Goal: Task Accomplishment & Management: Complete application form

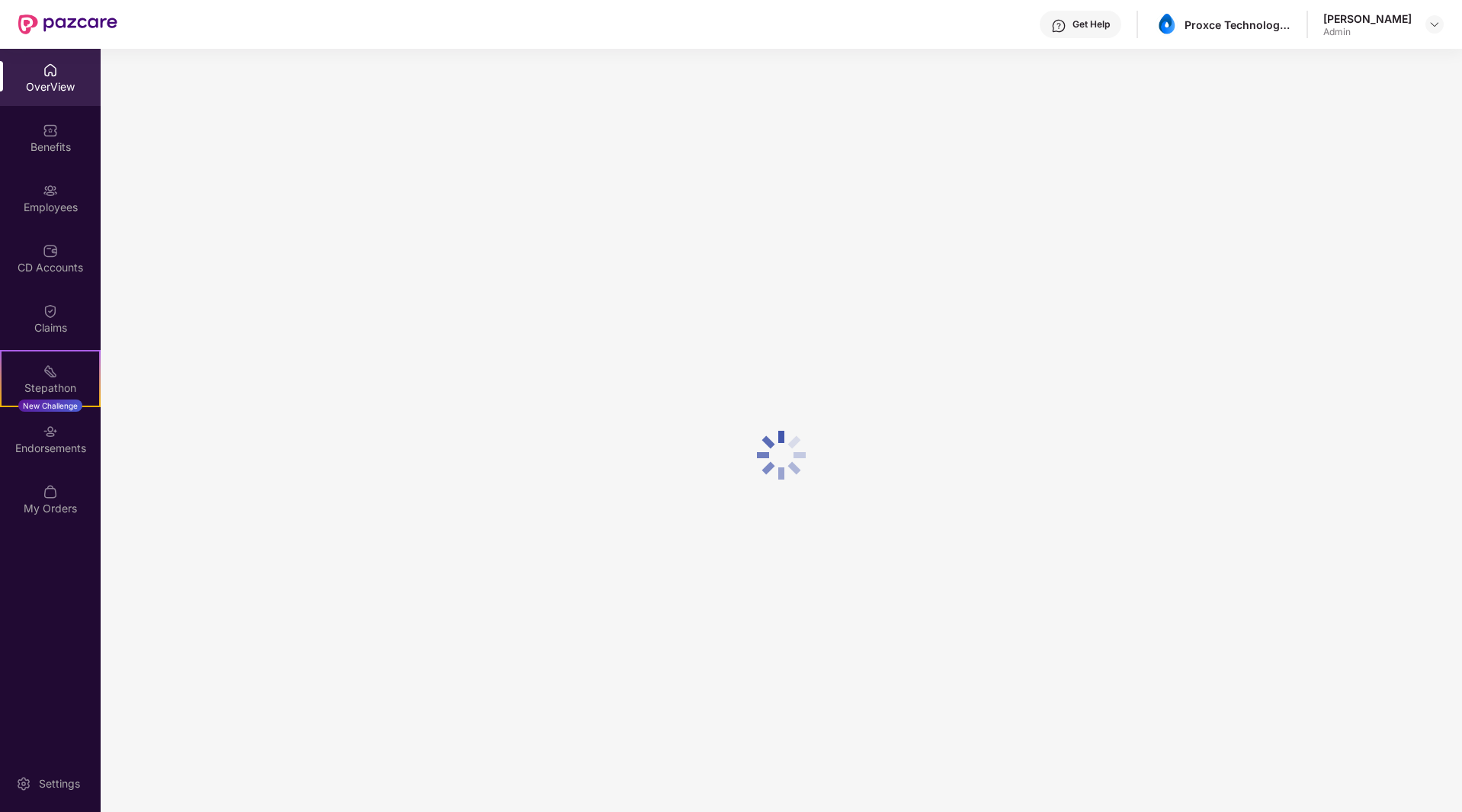
click at [36, 199] on div "Employees" at bounding box center [50, 207] width 101 height 15
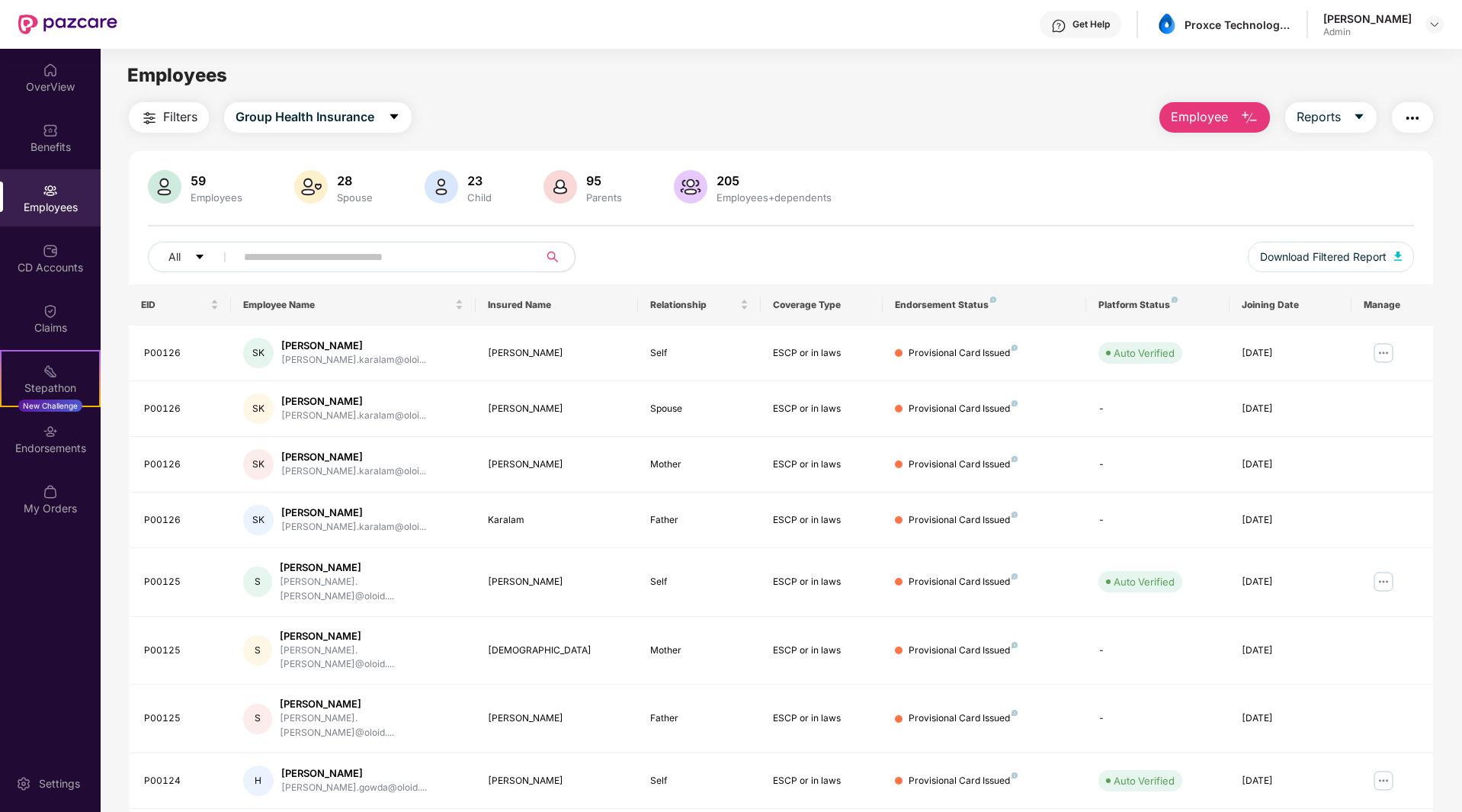
click at [1187, 122] on span "Employee" at bounding box center [1199, 117] width 57 height 19
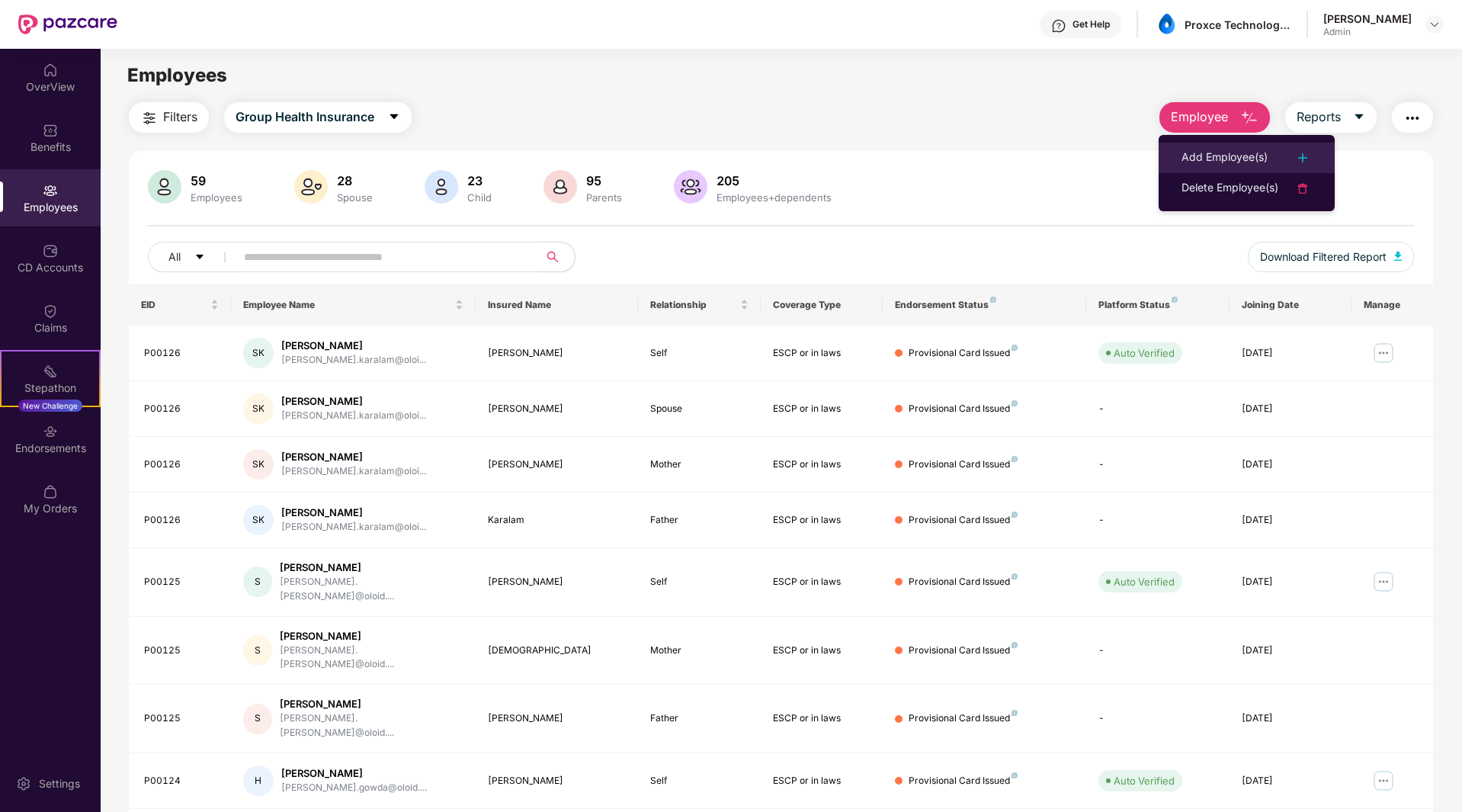
click at [1192, 158] on div "Add Employee(s)" at bounding box center [1224, 158] width 86 height 18
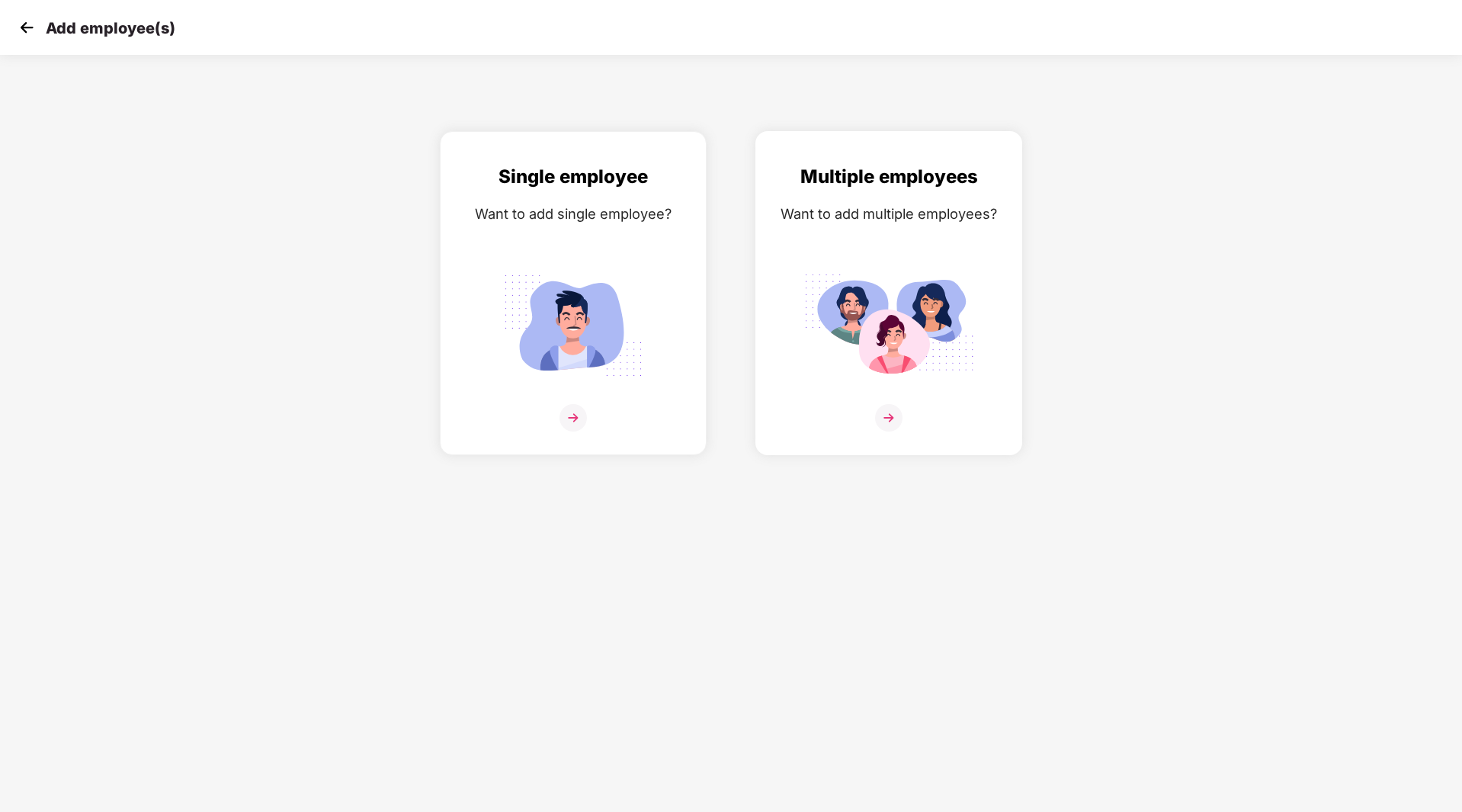
click at [872, 259] on div "Multiple employees Want to add multiple employees?" at bounding box center [888, 306] width 235 height 288
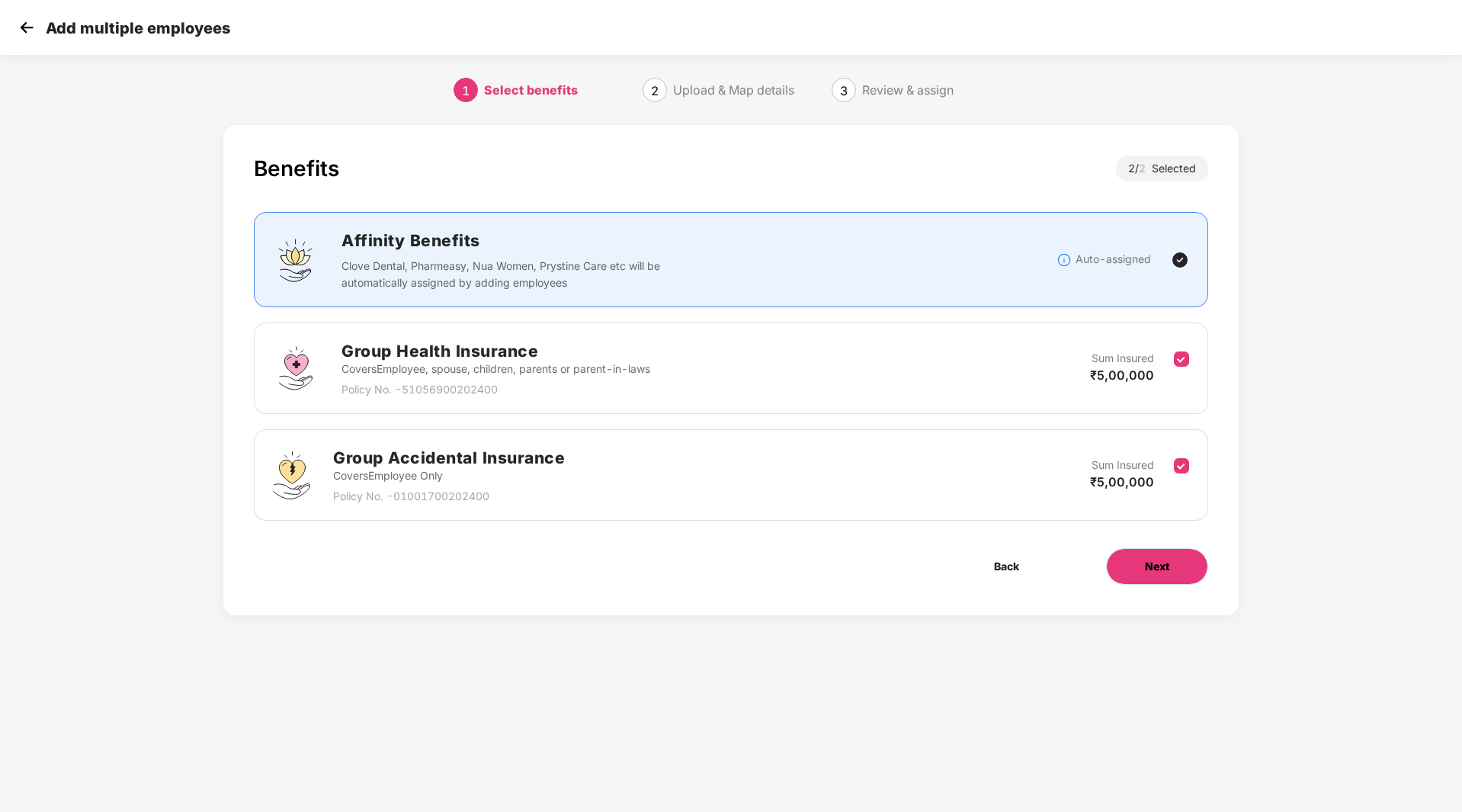
click at [1142, 578] on button "Next" at bounding box center [1157, 567] width 102 height 37
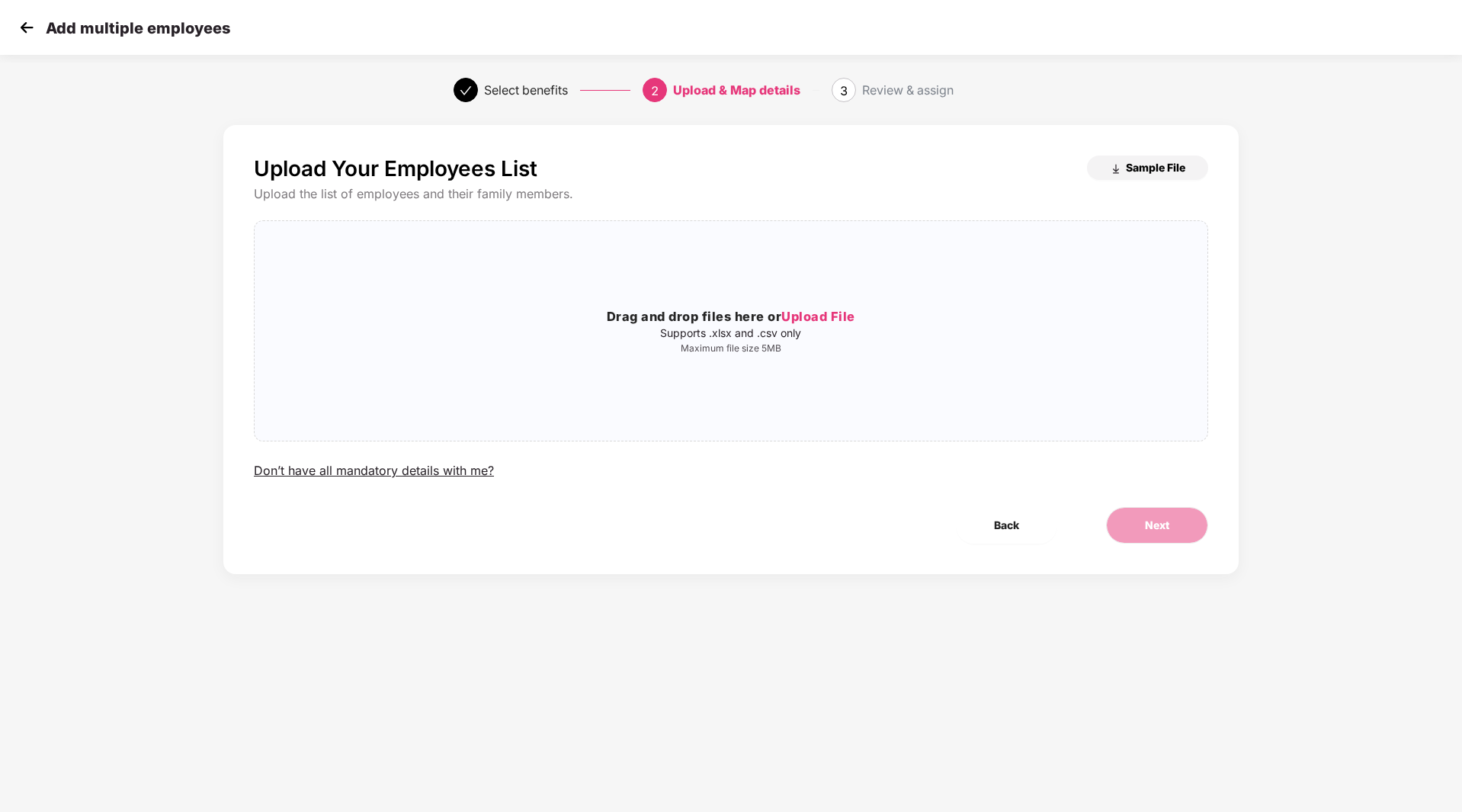
click at [1160, 167] on span "Sample File" at bounding box center [1156, 167] width 60 height 15
click at [839, 317] on span "Upload File" at bounding box center [818, 316] width 74 height 15
click at [1189, 536] on button "Next" at bounding box center [1157, 526] width 102 height 37
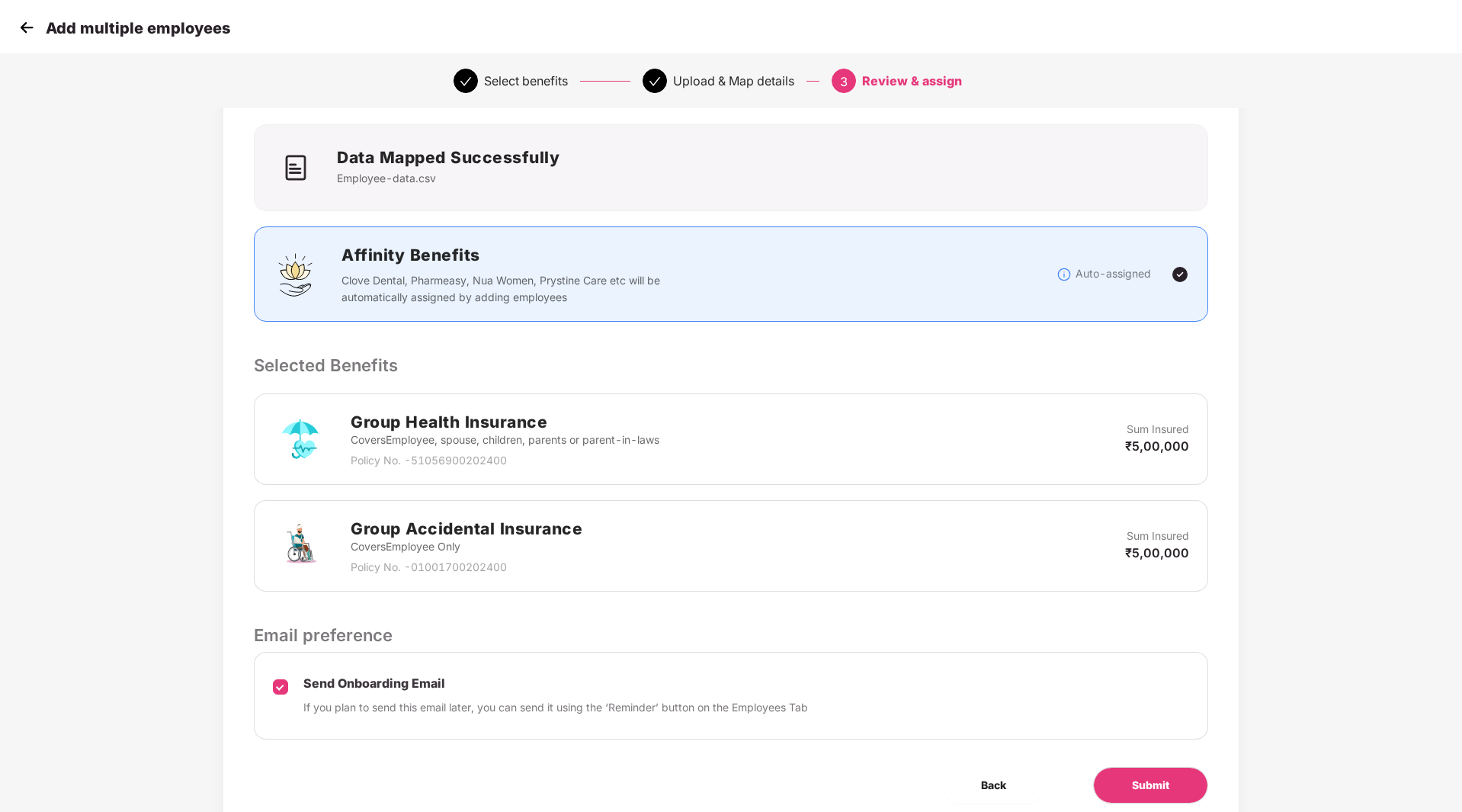
scroll to position [145, 0]
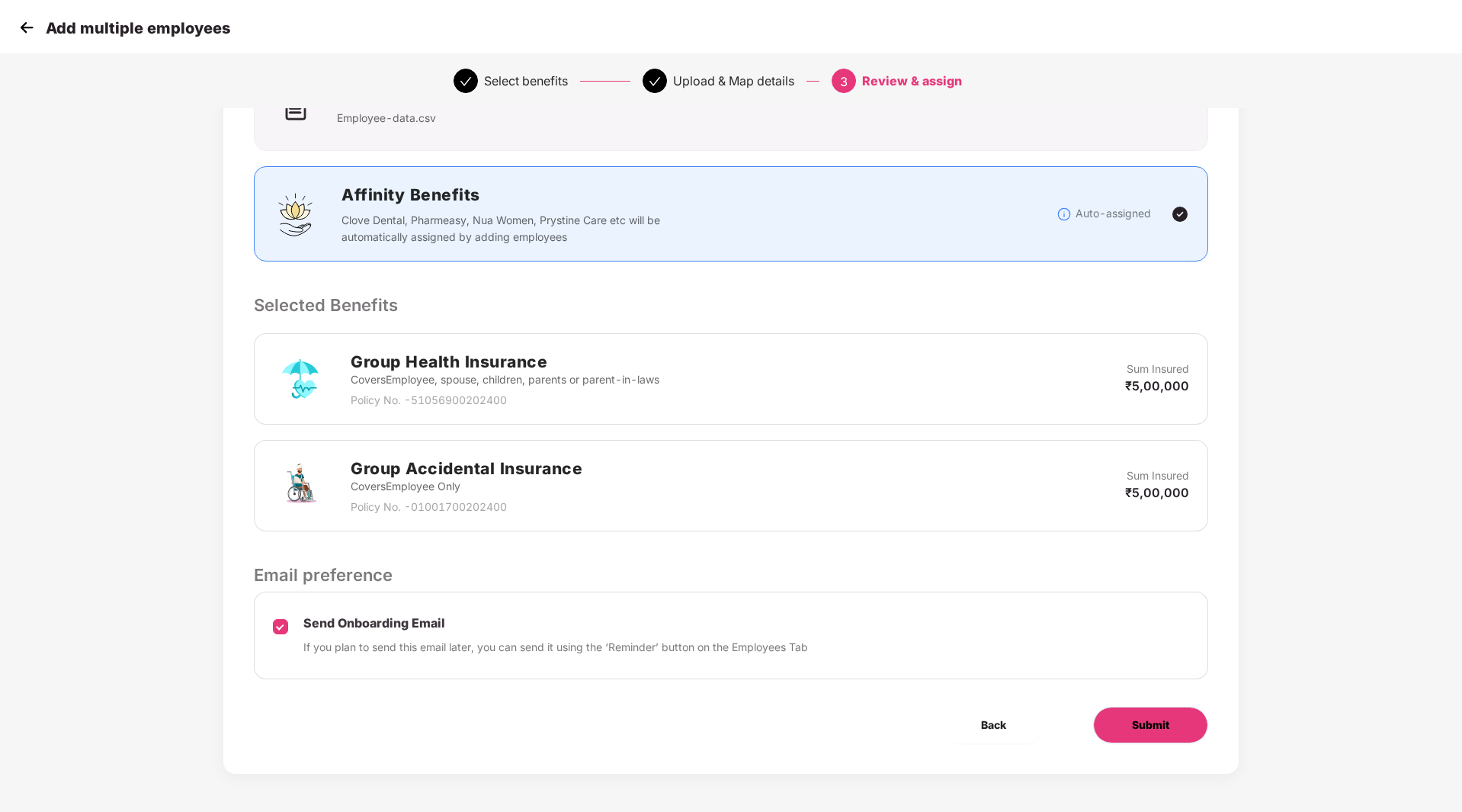
click at [1190, 723] on button "Submit" at bounding box center [1150, 725] width 115 height 37
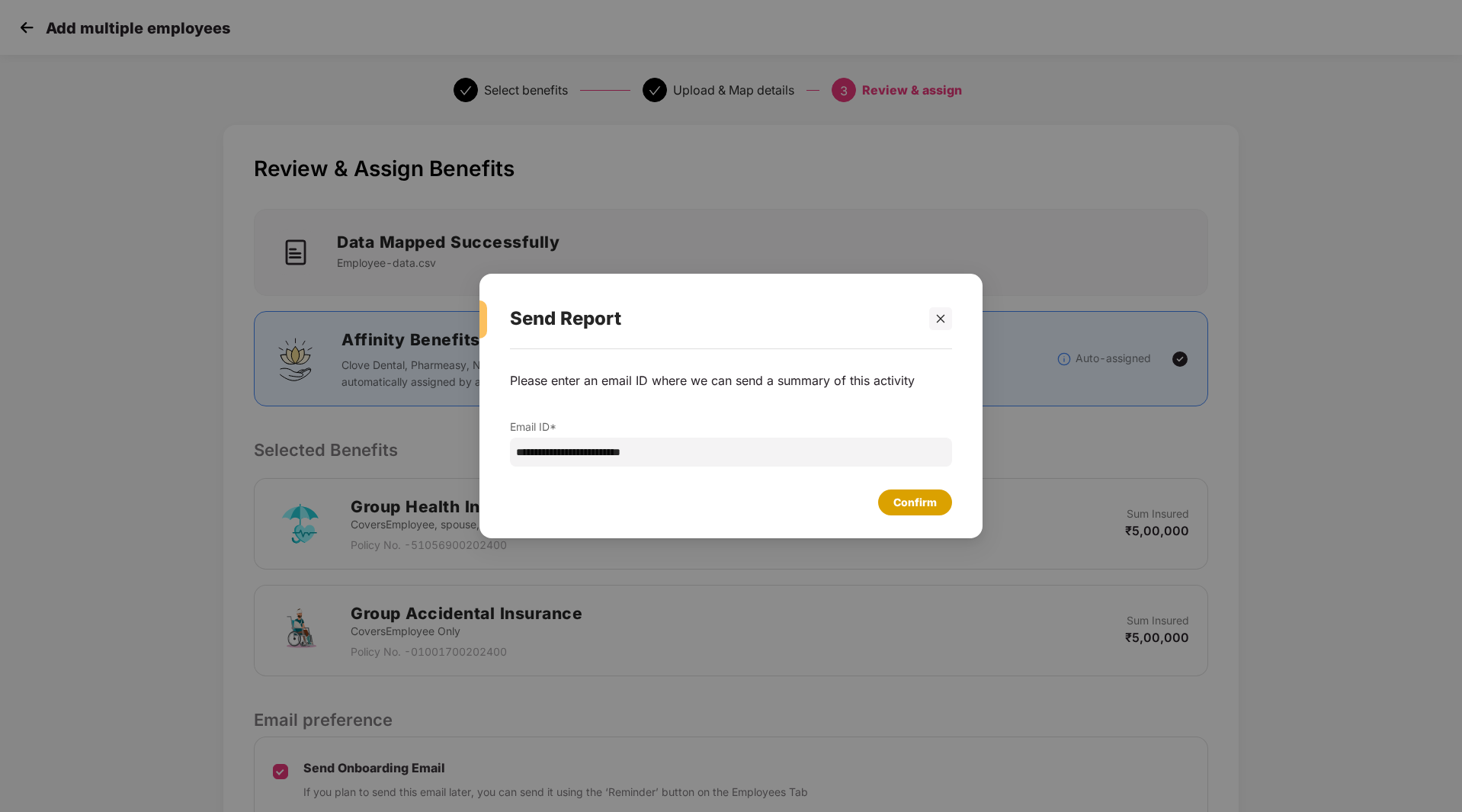
click at [915, 500] on div "Confirm" at bounding box center [915, 503] width 44 height 17
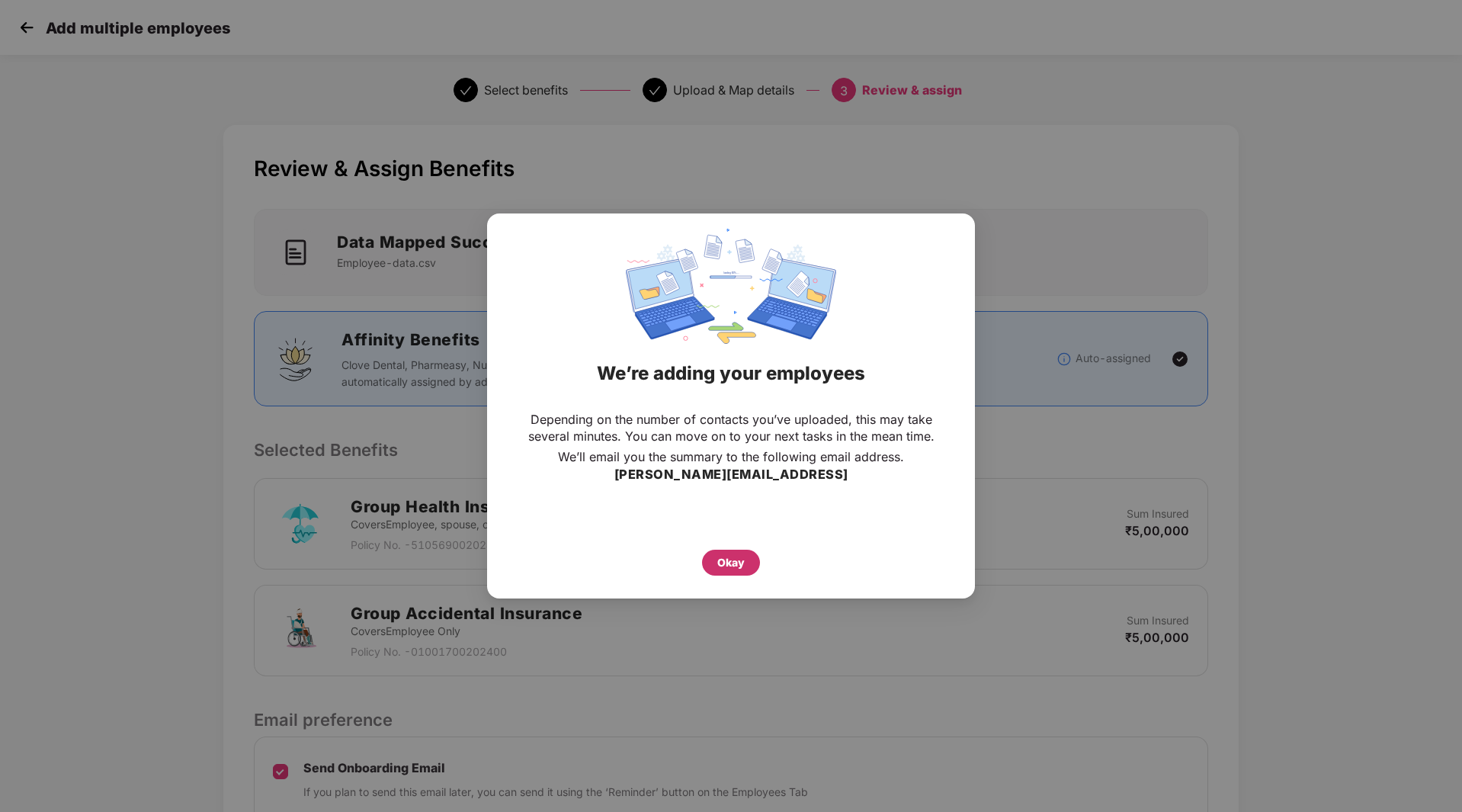
click at [715, 561] on div "Okay" at bounding box center [731, 563] width 58 height 26
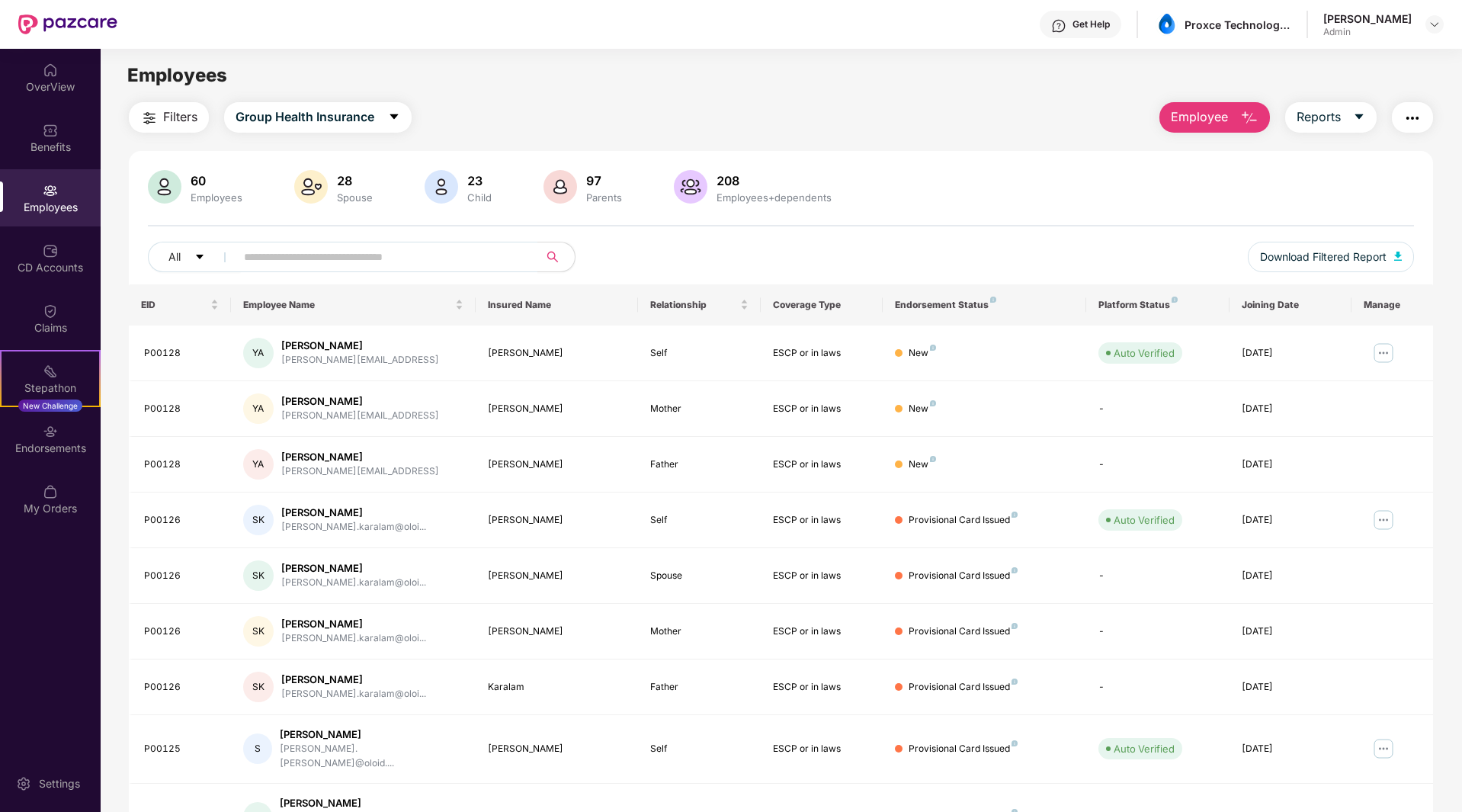
click at [1212, 118] on span "Employee" at bounding box center [1199, 117] width 57 height 19
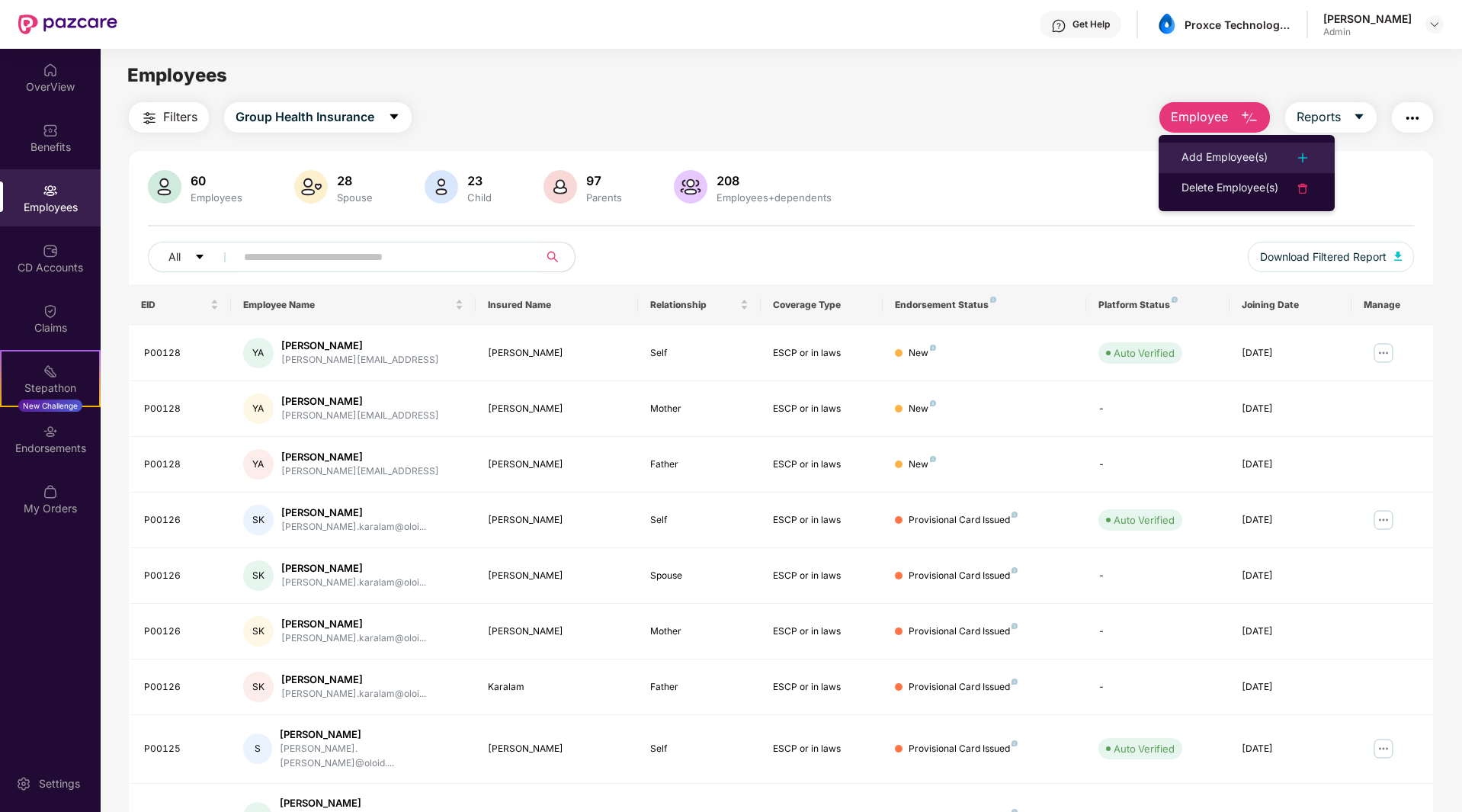
click at [1233, 153] on div "Add Employee(s)" at bounding box center [1224, 158] width 86 height 18
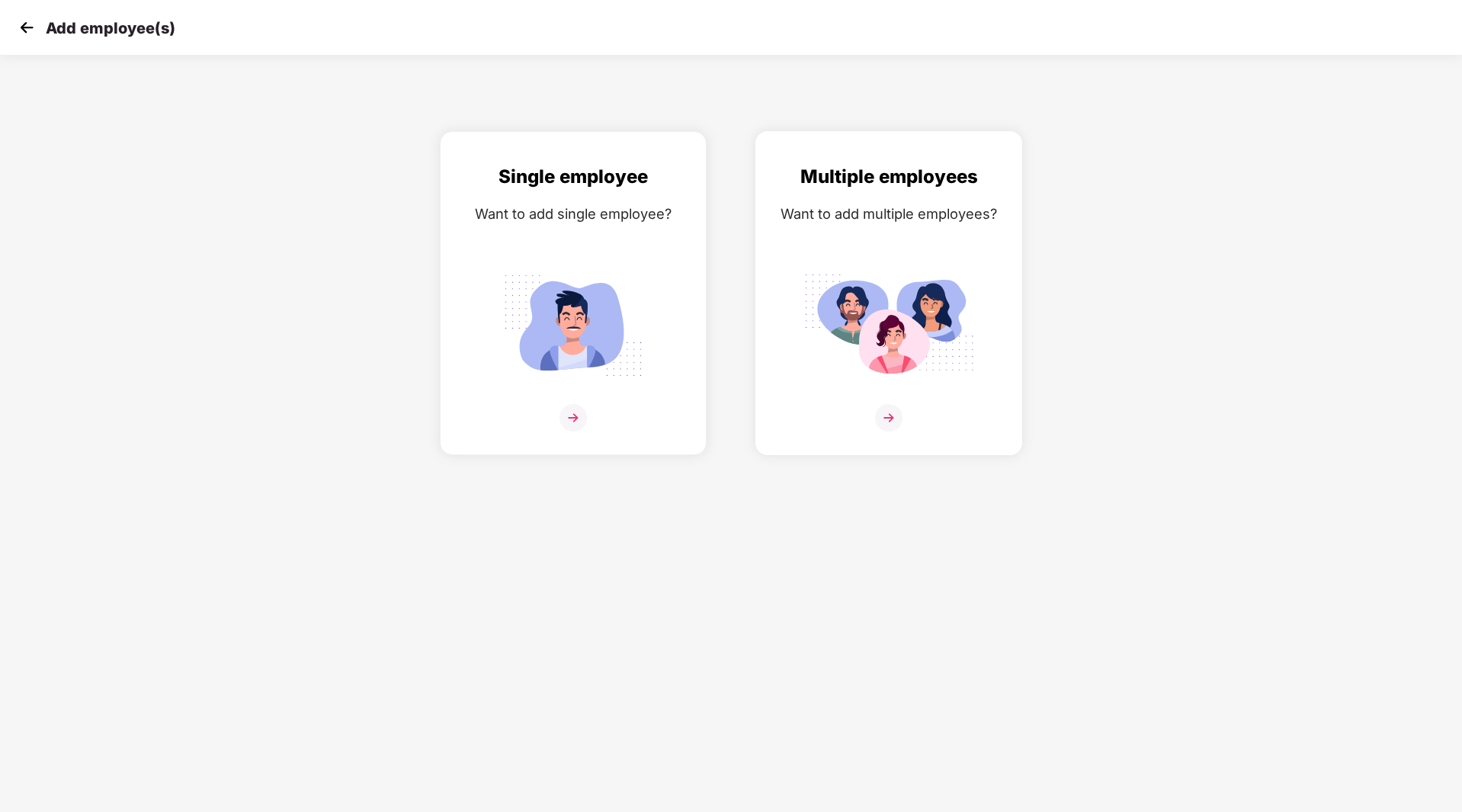
click at [958, 273] on img at bounding box center [889, 325] width 171 height 119
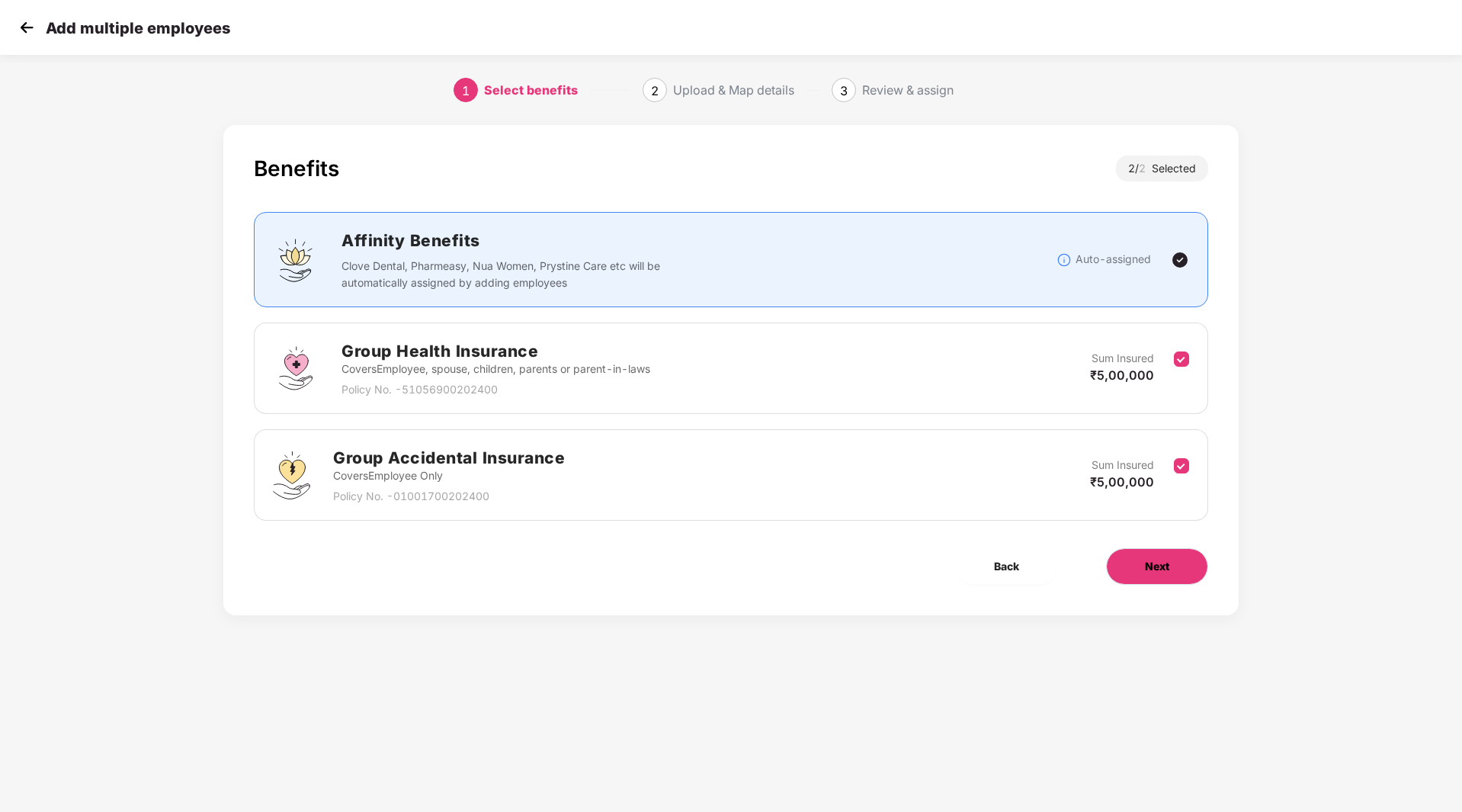
click at [1171, 571] on button "Next" at bounding box center [1157, 567] width 102 height 37
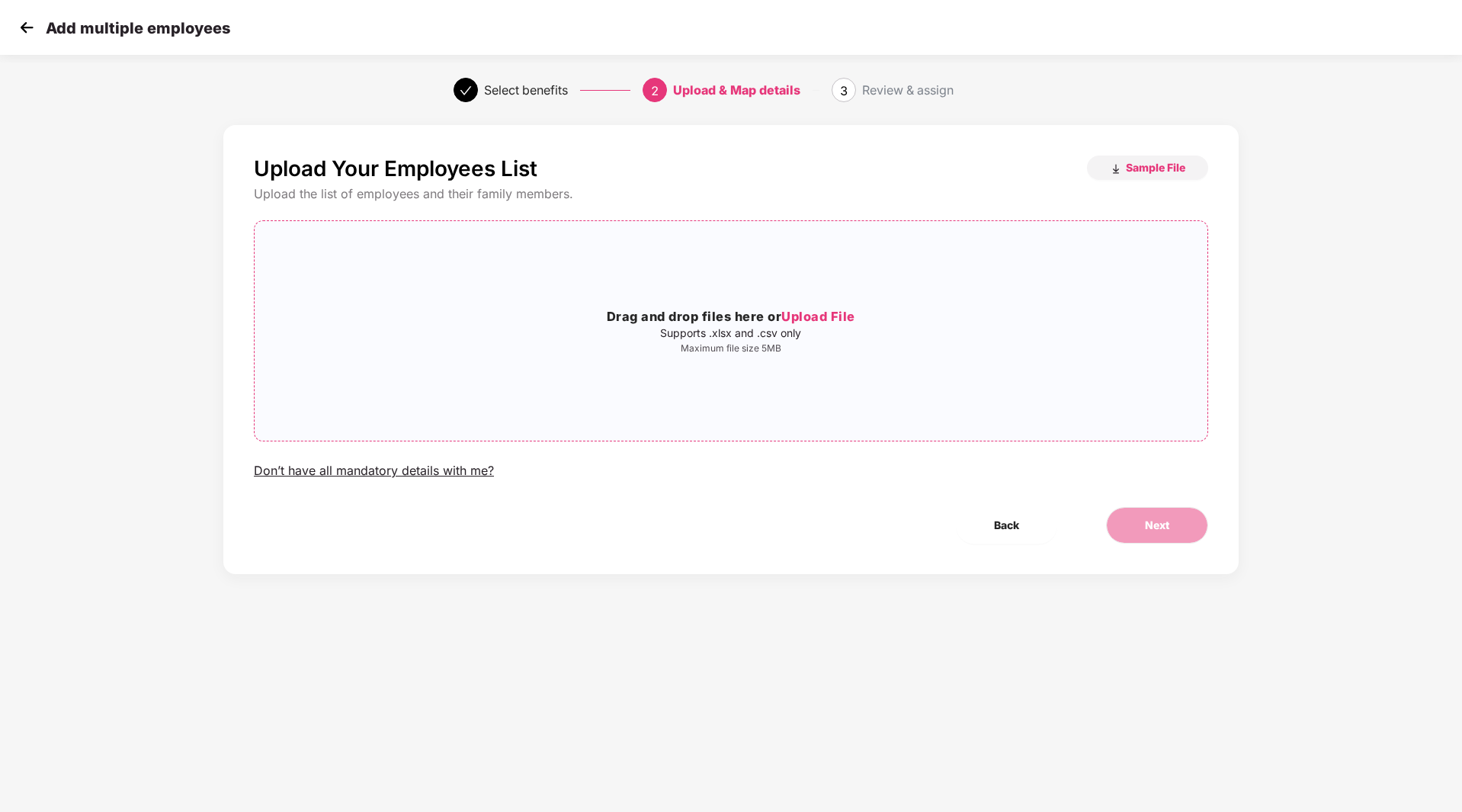
click at [827, 310] on span "Upload File" at bounding box center [818, 316] width 74 height 15
click at [1158, 535] on button "Next" at bounding box center [1157, 526] width 102 height 37
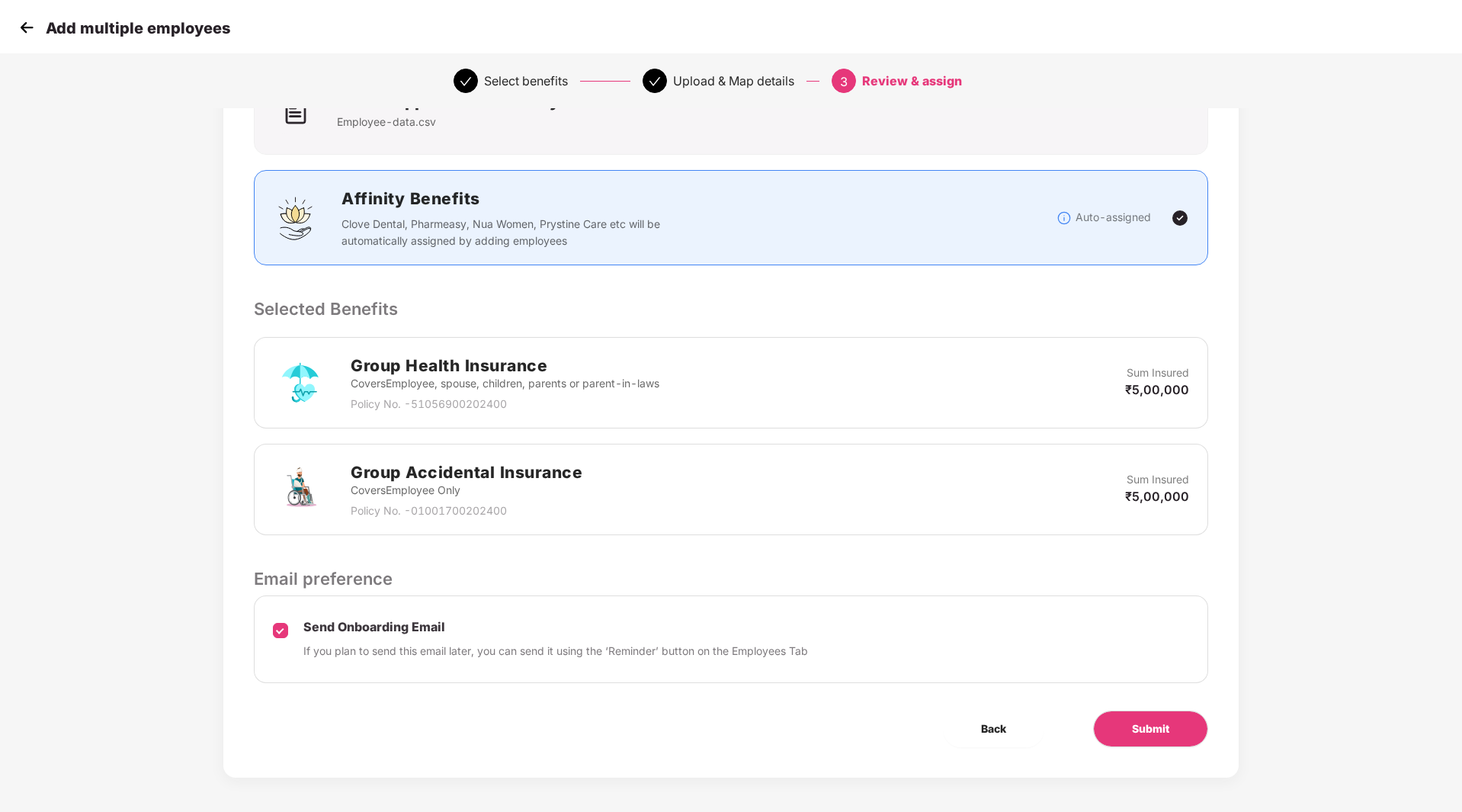
scroll to position [145, 0]
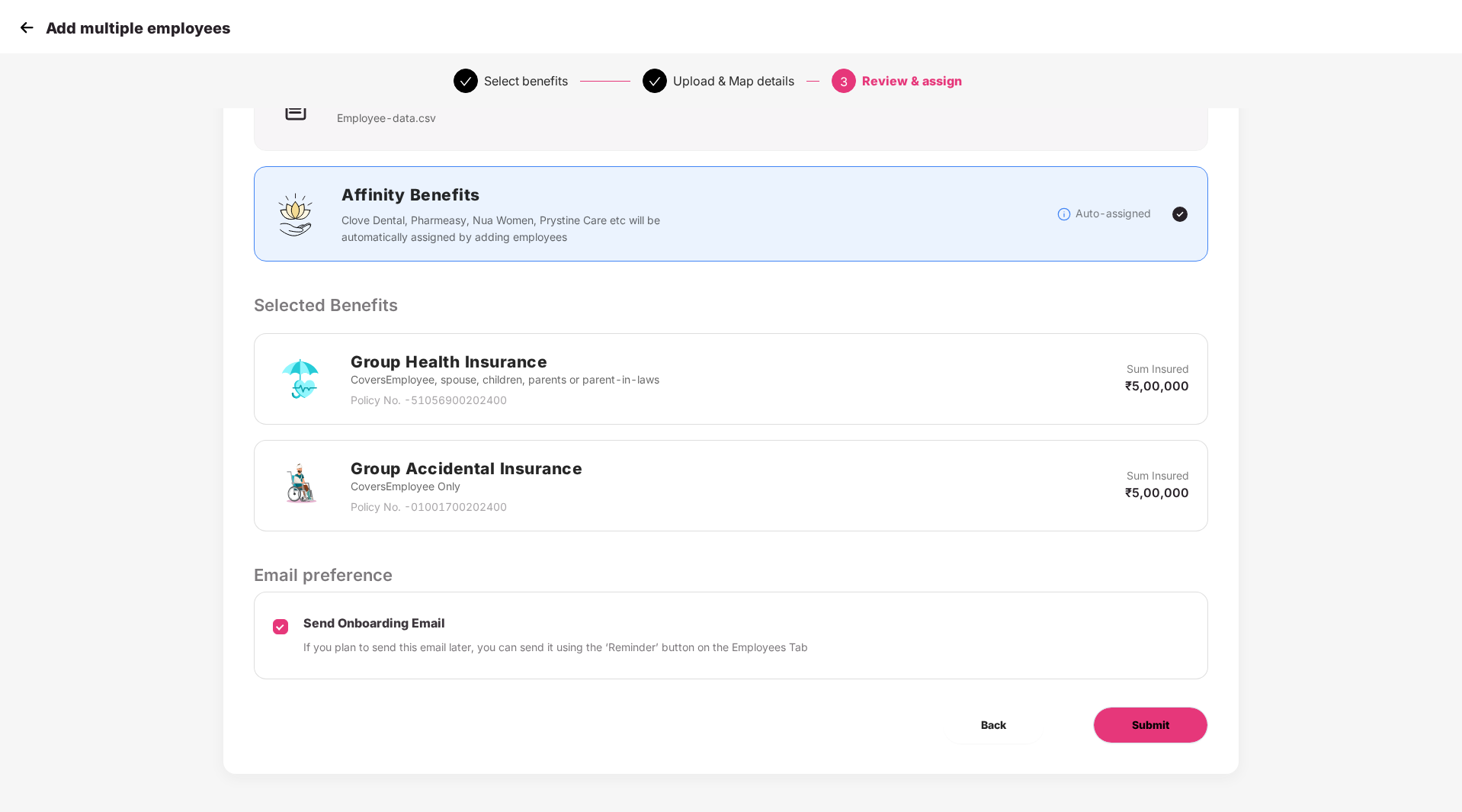
click at [1133, 712] on button "Submit" at bounding box center [1150, 725] width 115 height 37
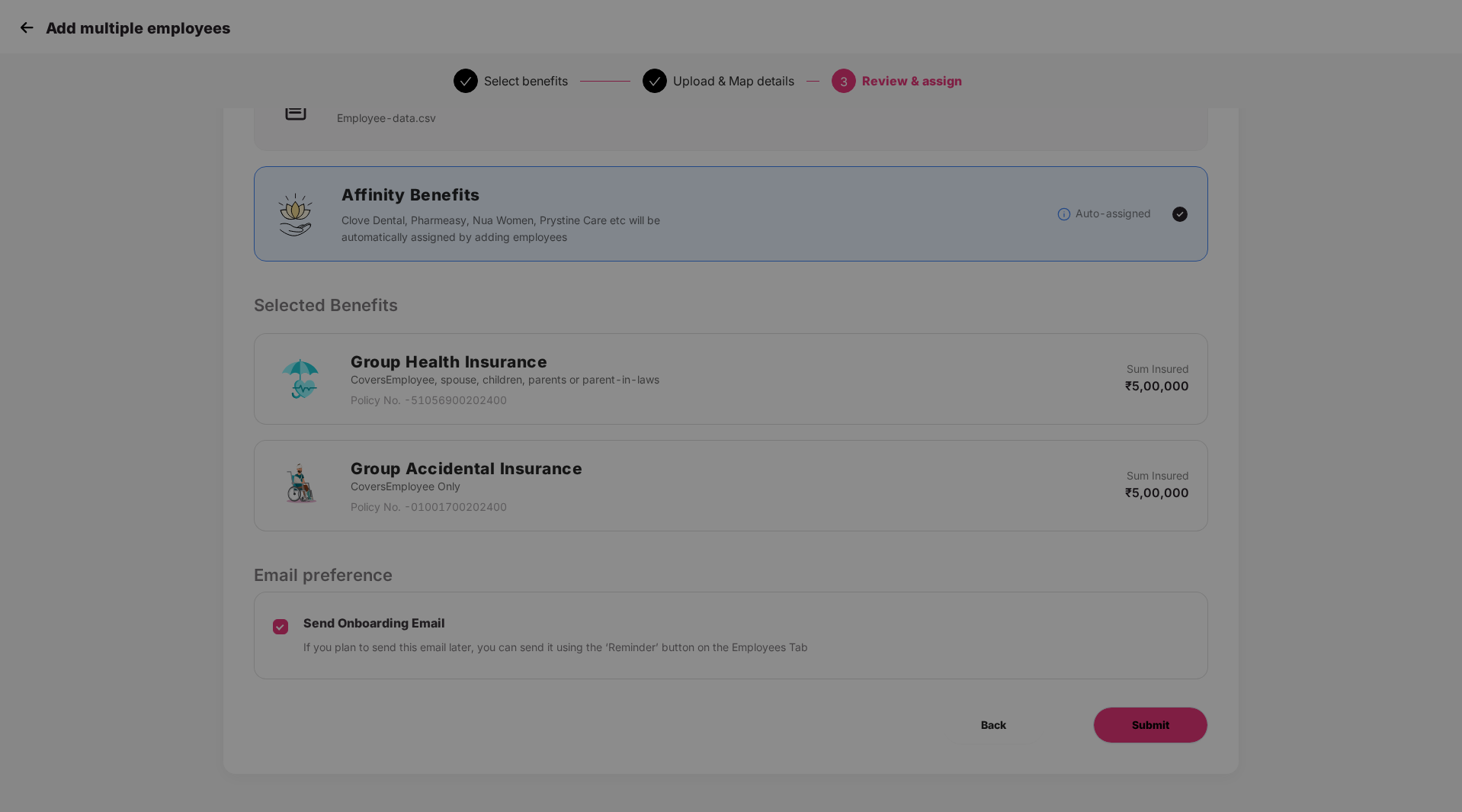
scroll to position [0, 0]
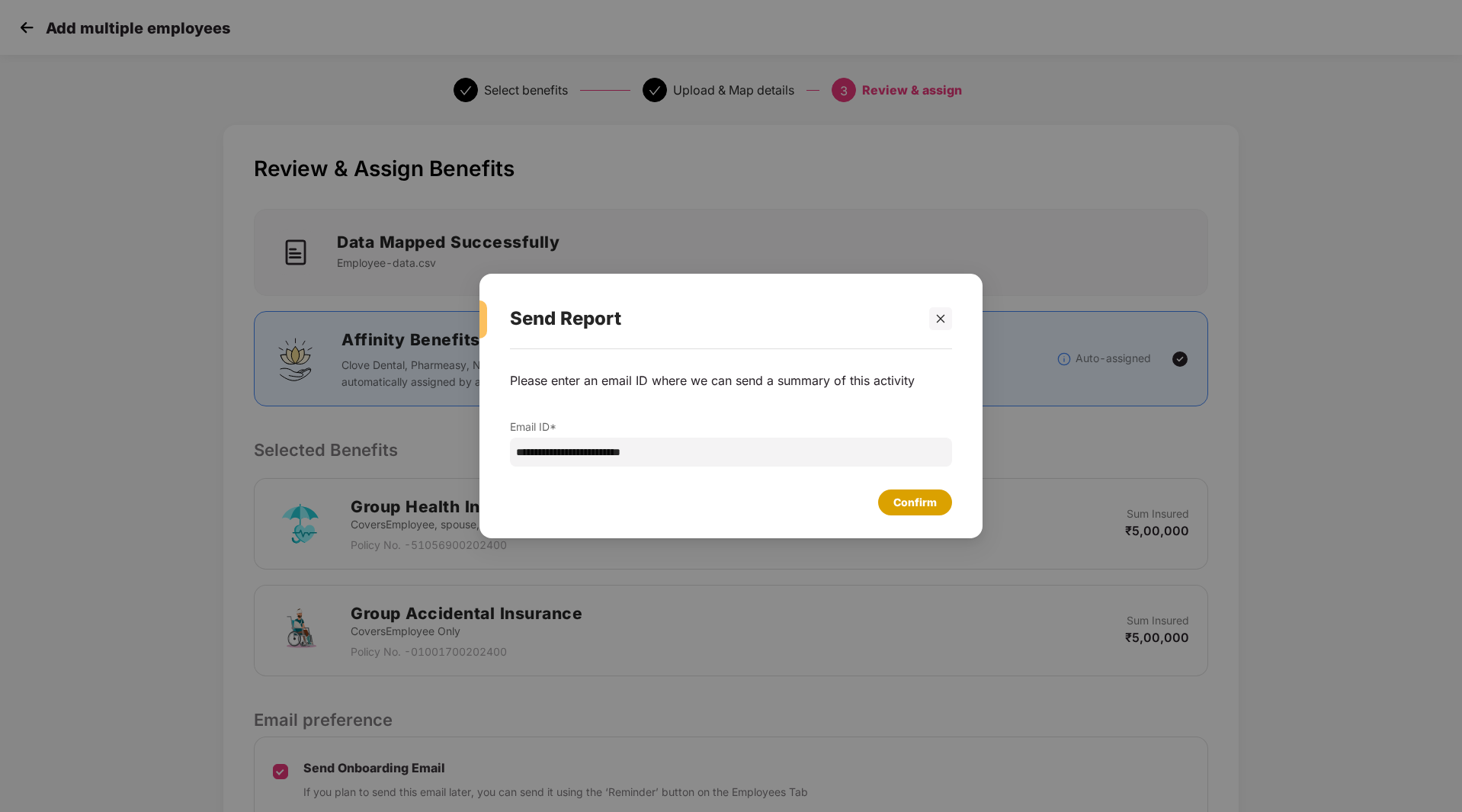
click at [920, 506] on div "Confirm" at bounding box center [915, 503] width 44 height 17
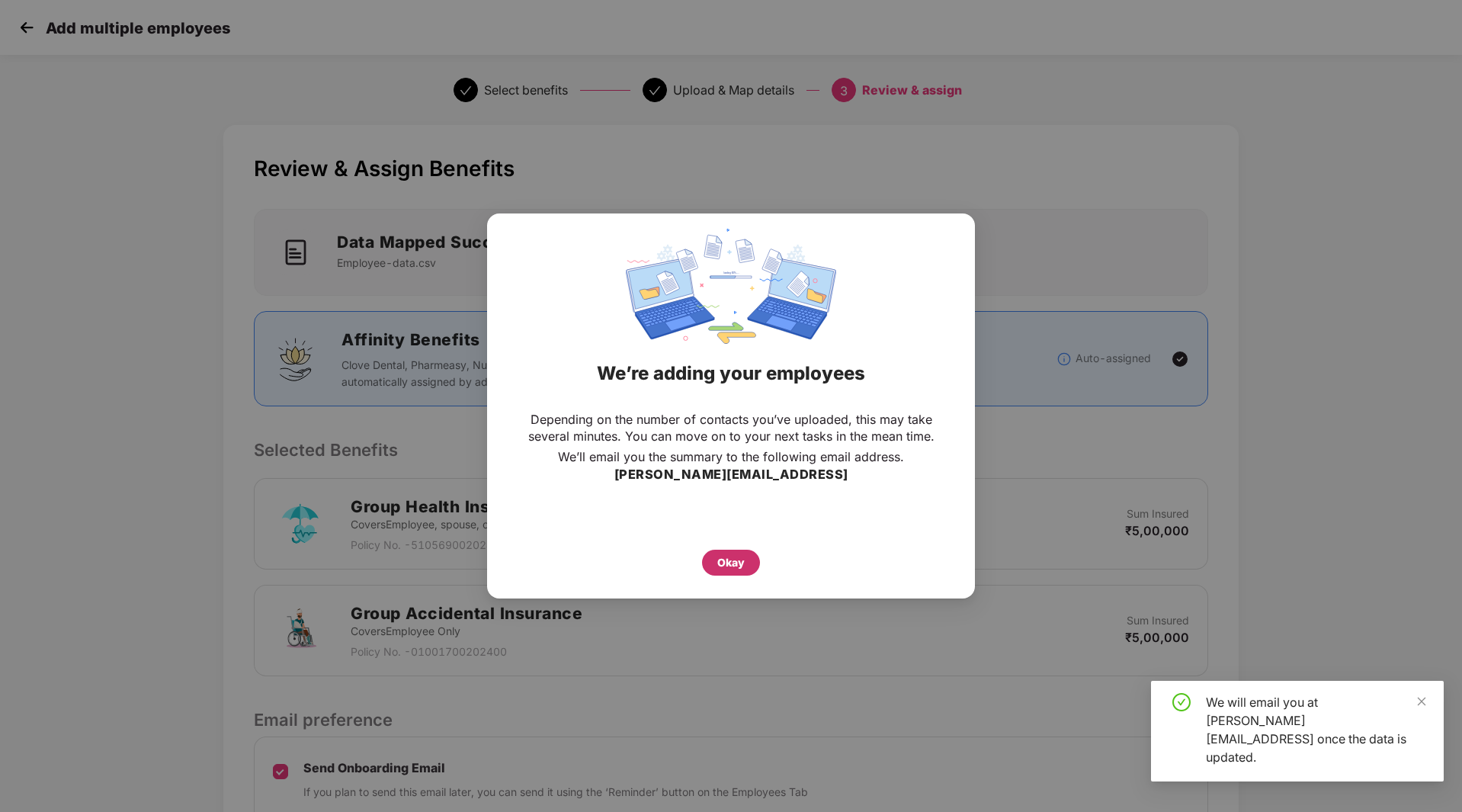
click at [720, 555] on div "Okay" at bounding box center [731, 563] width 27 height 17
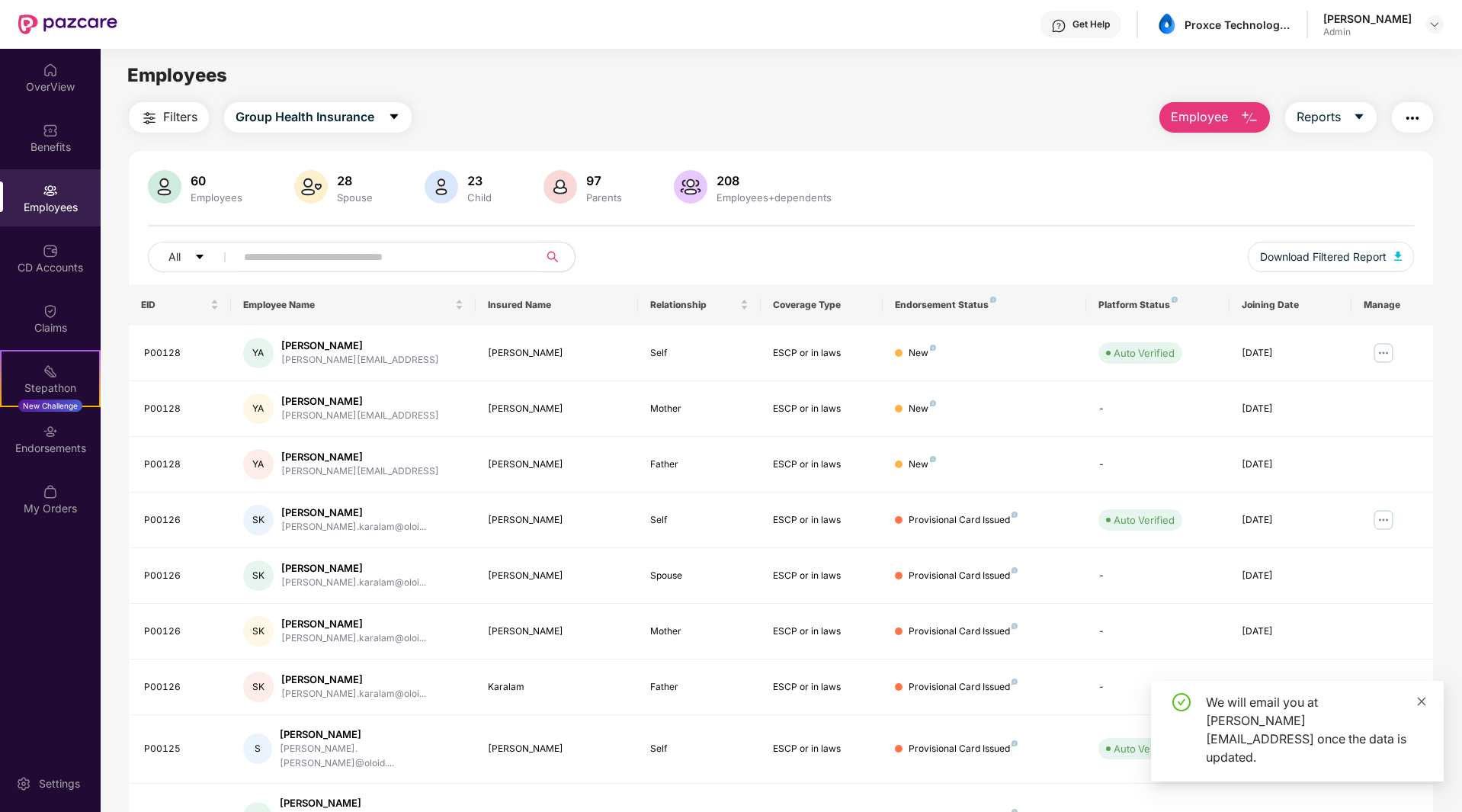
click at [1418, 705] on icon "close" at bounding box center [1422, 700] width 8 height 8
